Goal: Task Accomplishment & Management: Manage account settings

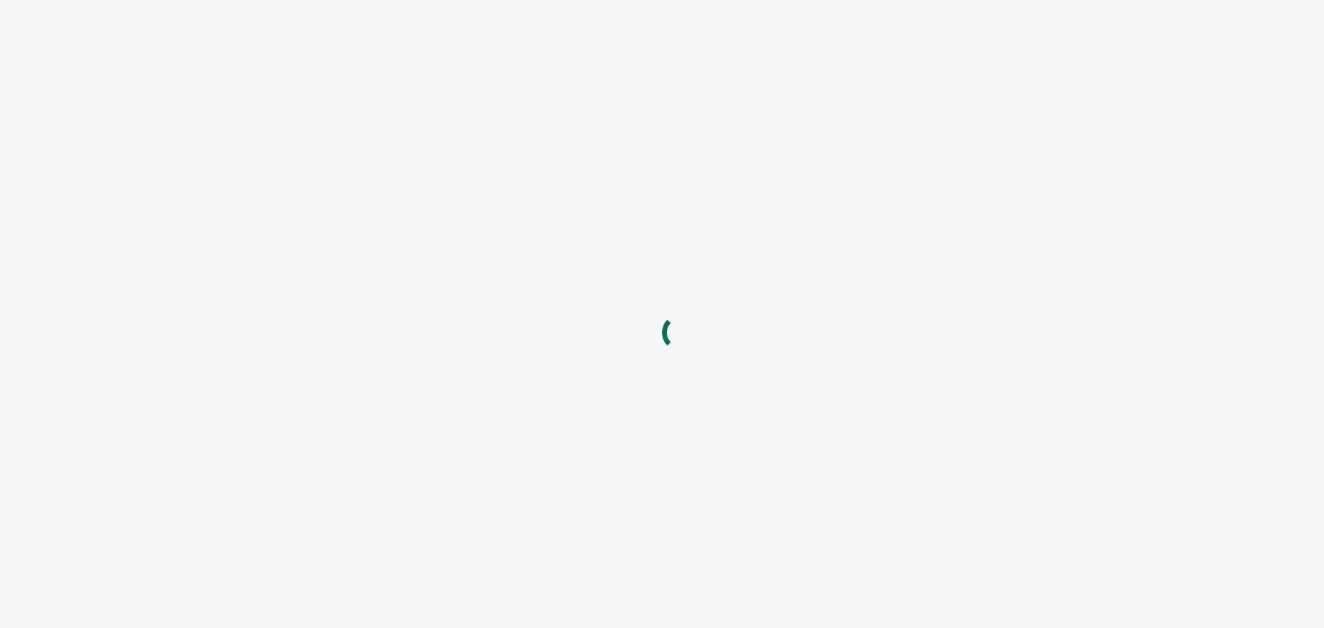
type input "NATP"
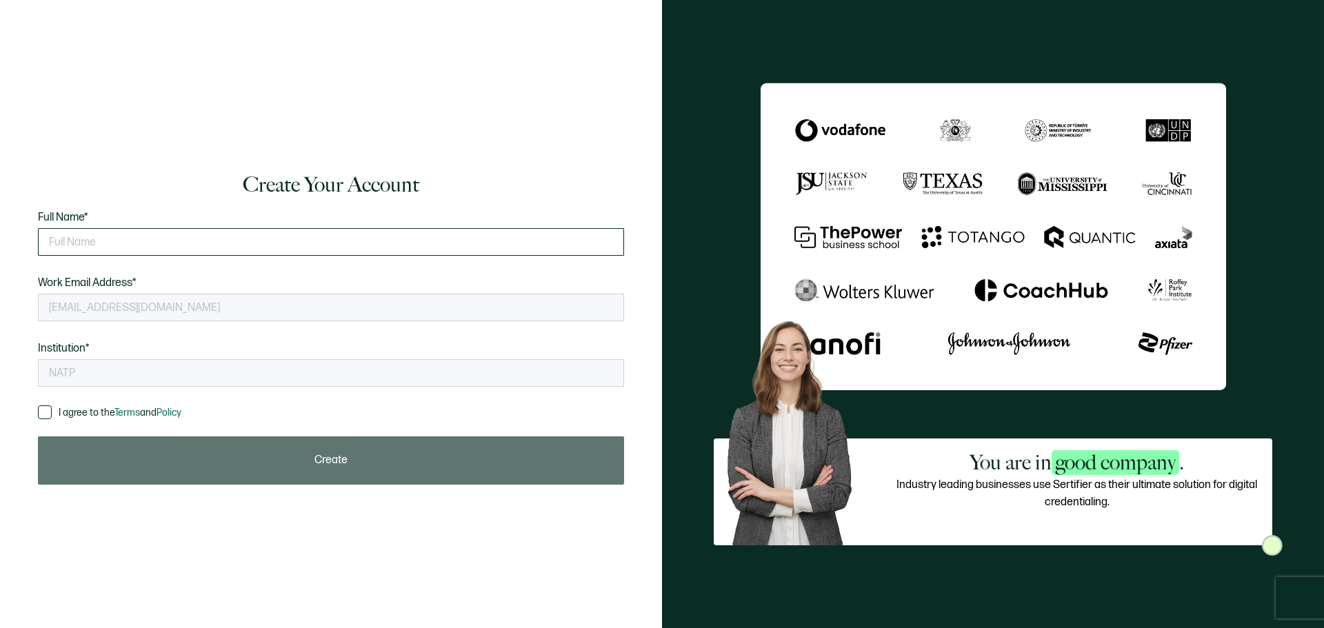
click at [140, 230] on input "text" at bounding box center [331, 242] width 586 height 28
click at [36, 410] on div "Create Your Account Full Name* Please enter your full name. Work Email Address*…" at bounding box center [331, 313] width 607 height 341
click at [44, 409] on span at bounding box center [45, 412] width 14 height 14
click at [52, 405] on input "I agree to the Terms and Policy" at bounding box center [52, 405] width 0 height 0
click at [123, 239] on input "text" at bounding box center [331, 242] width 586 height 28
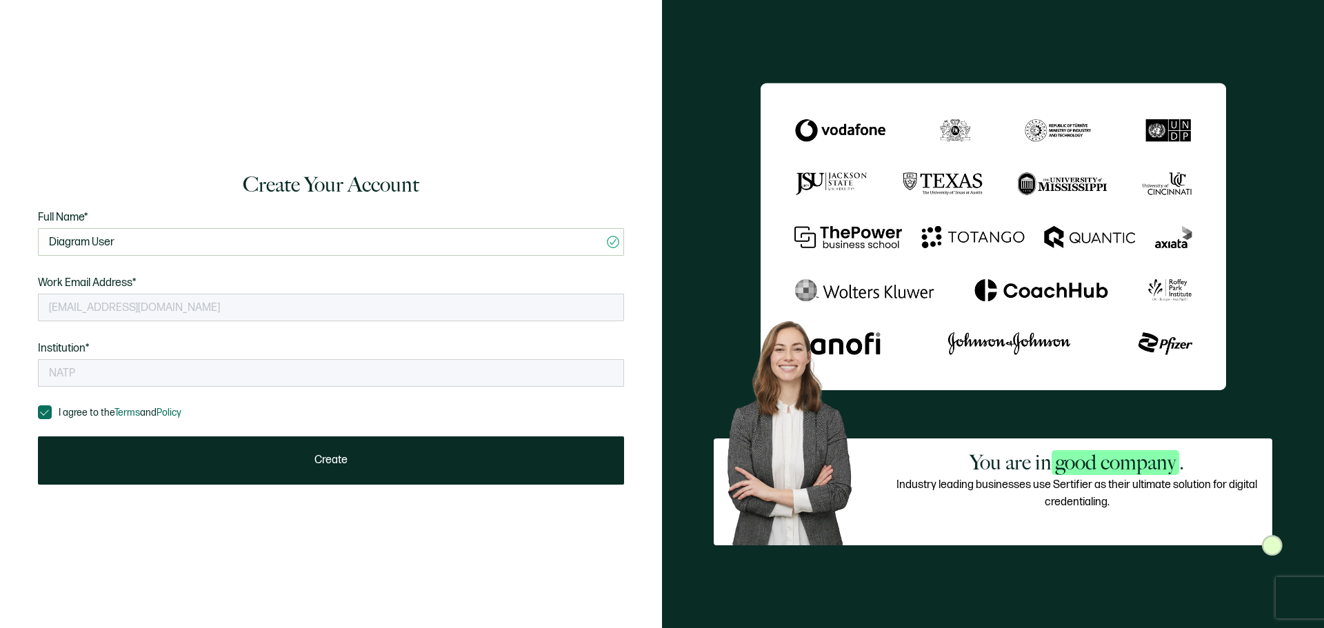
type input "Diagram User"
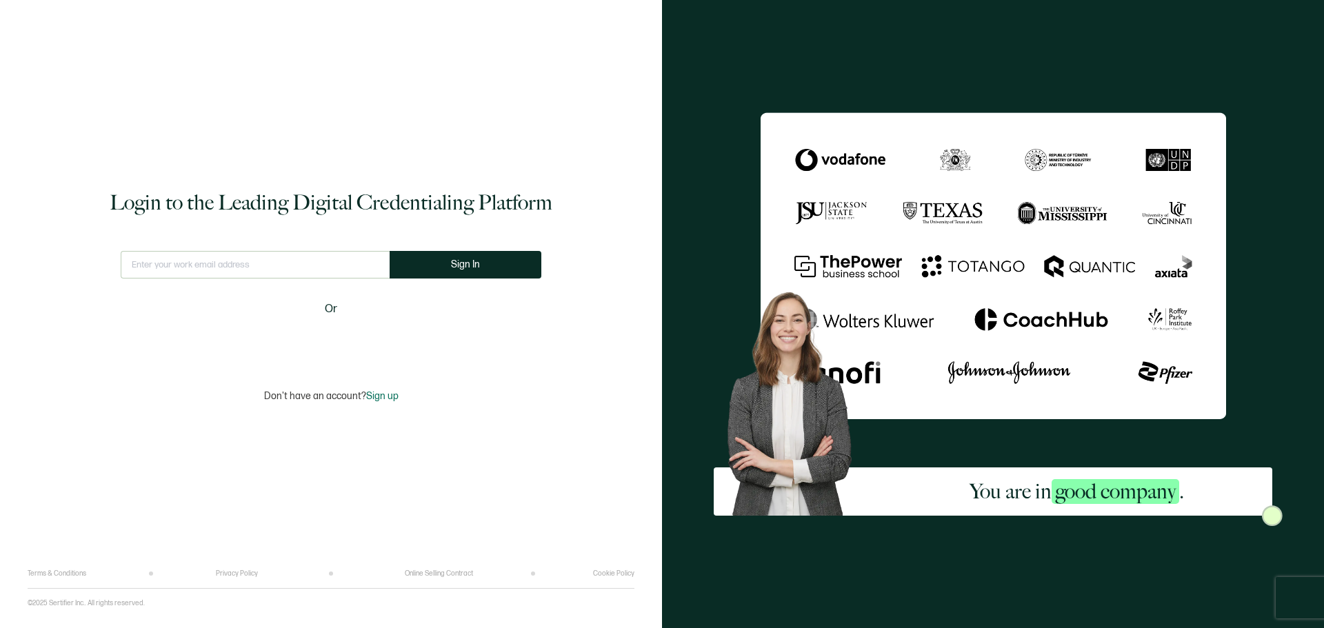
click at [294, 257] on input "text" at bounding box center [255, 265] width 269 height 28
click at [267, 259] on input "na" at bounding box center [255, 265] width 279 height 28
type input "[EMAIL_ADDRESS][DOMAIN_NAME]"
click at [478, 258] on button "Sign In" at bounding box center [466, 265] width 152 height 28
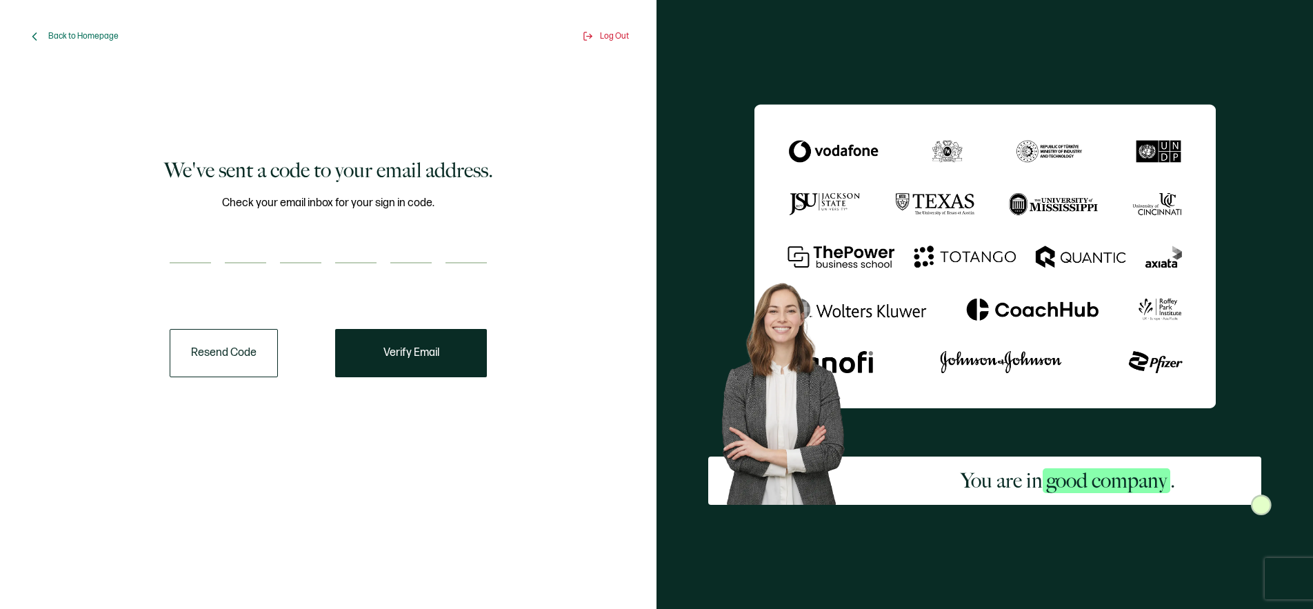
click at [254, 259] on input "number" at bounding box center [245, 250] width 41 height 28
click at [201, 252] on input "number" at bounding box center [190, 250] width 41 height 28
paste input "5"
type input "5"
type input "0"
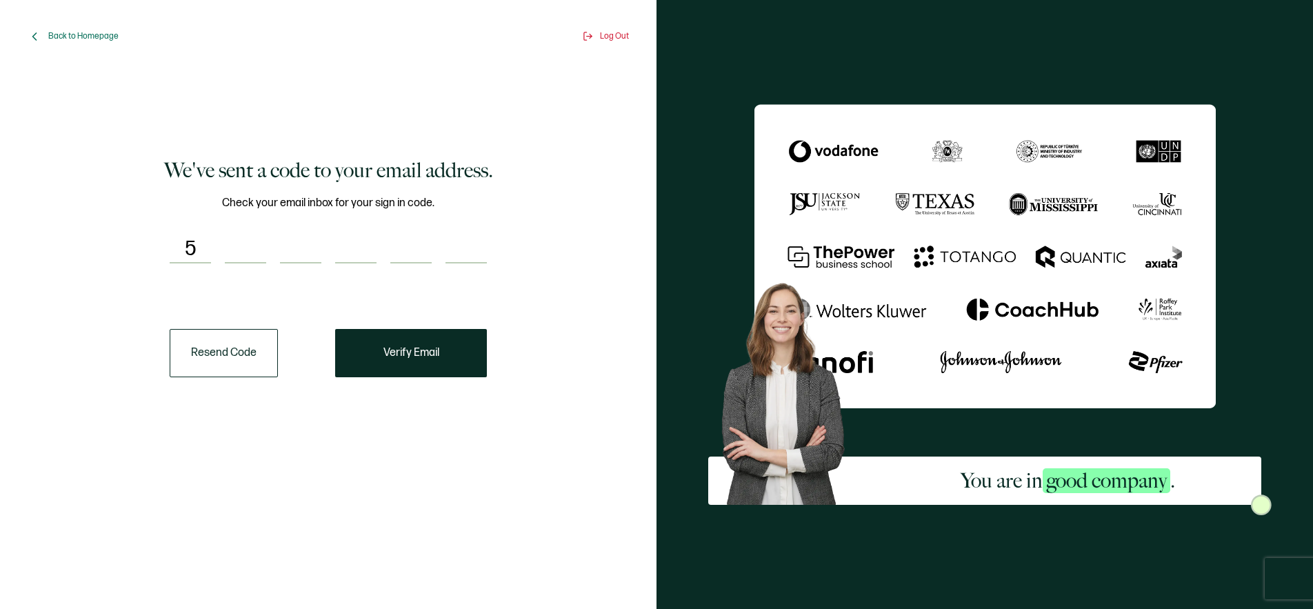
type input "3"
type input "1"
type input "9"
type input "2"
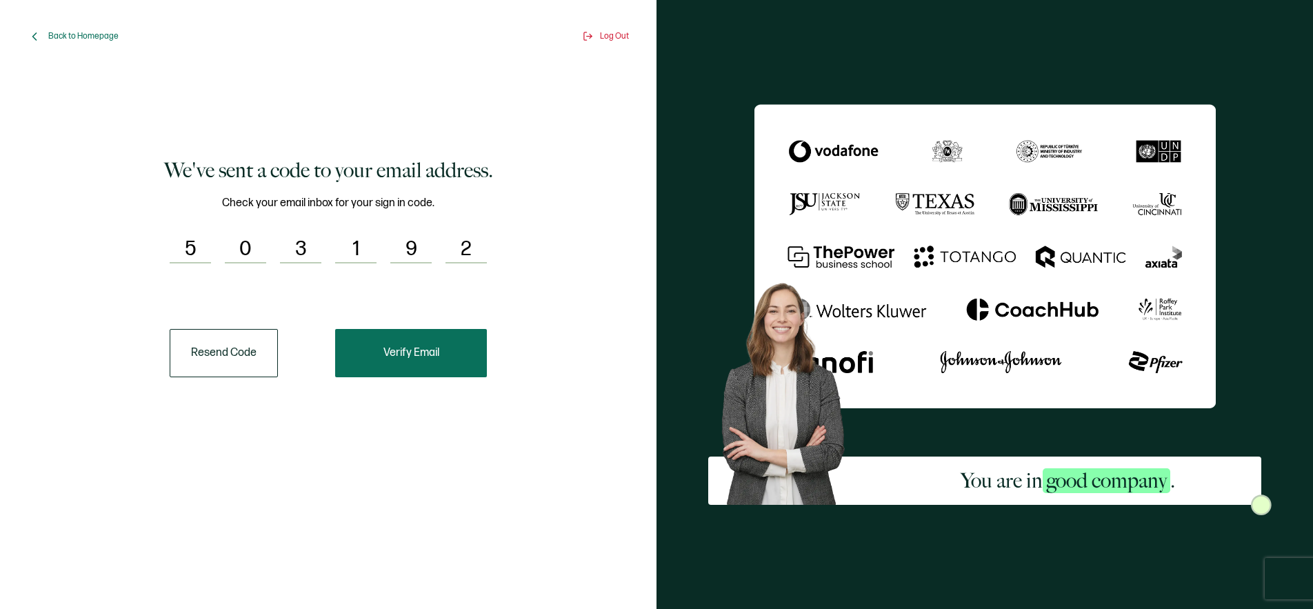
click at [404, 347] on span "Verify Email" at bounding box center [411, 352] width 56 height 11
